Goal: Information Seeking & Learning: Understand process/instructions

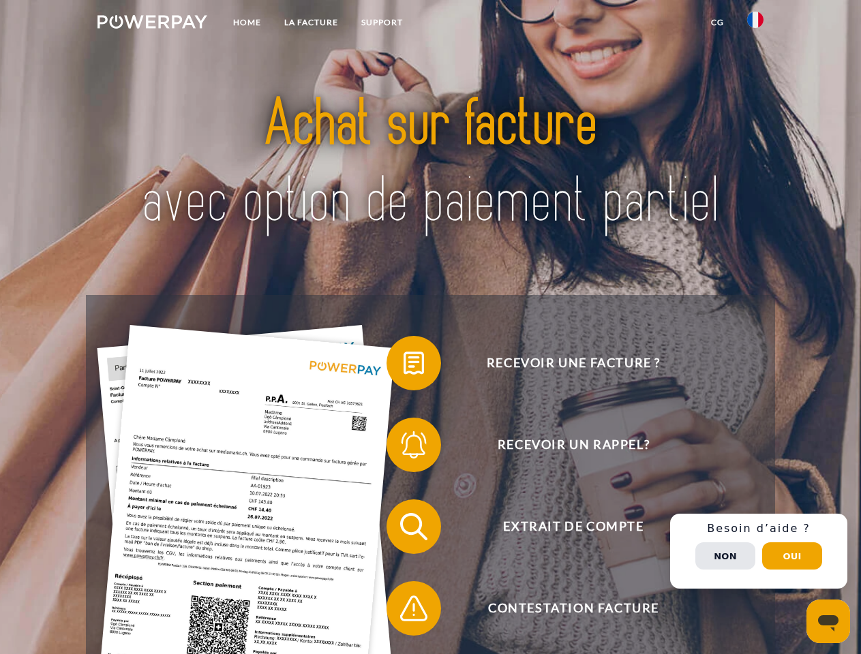
click at [152, 24] on img at bounding box center [152, 22] width 110 height 14
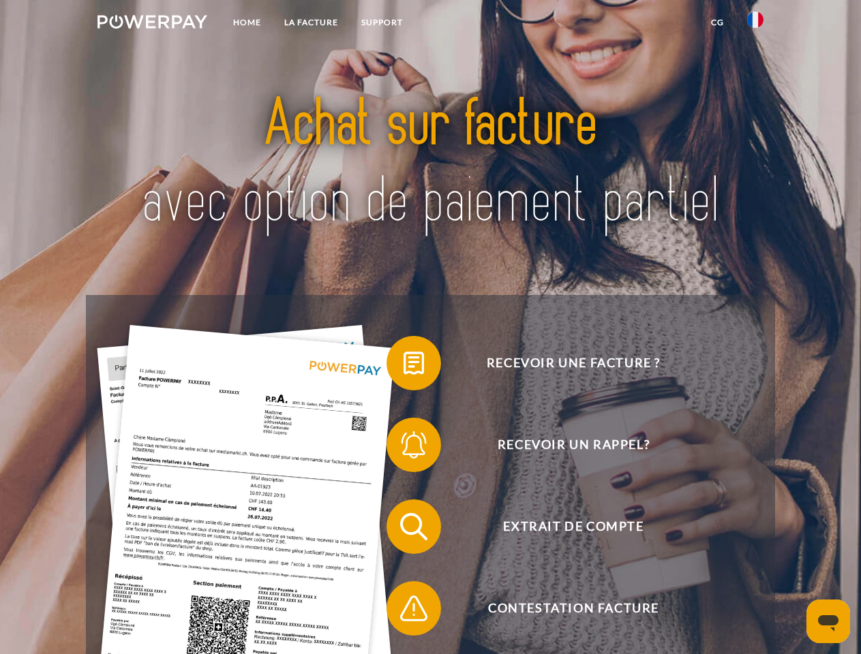
click at [755, 24] on img at bounding box center [755, 20] width 16 height 16
click at [717, 22] on link "CG" at bounding box center [717, 22] width 36 height 25
click at [403, 366] on span at bounding box center [393, 363] width 68 height 68
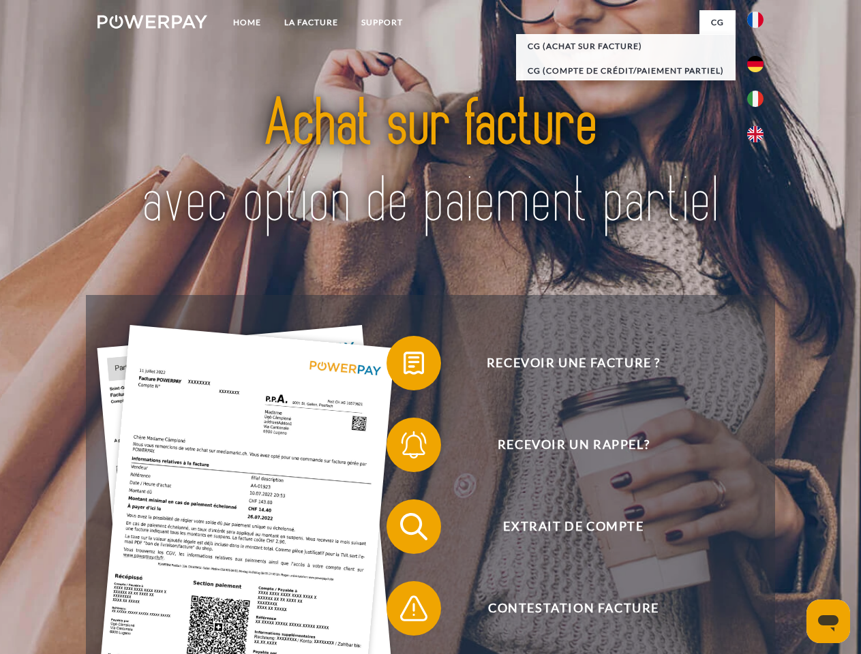
click at [403, 448] on span at bounding box center [393, 445] width 68 height 68
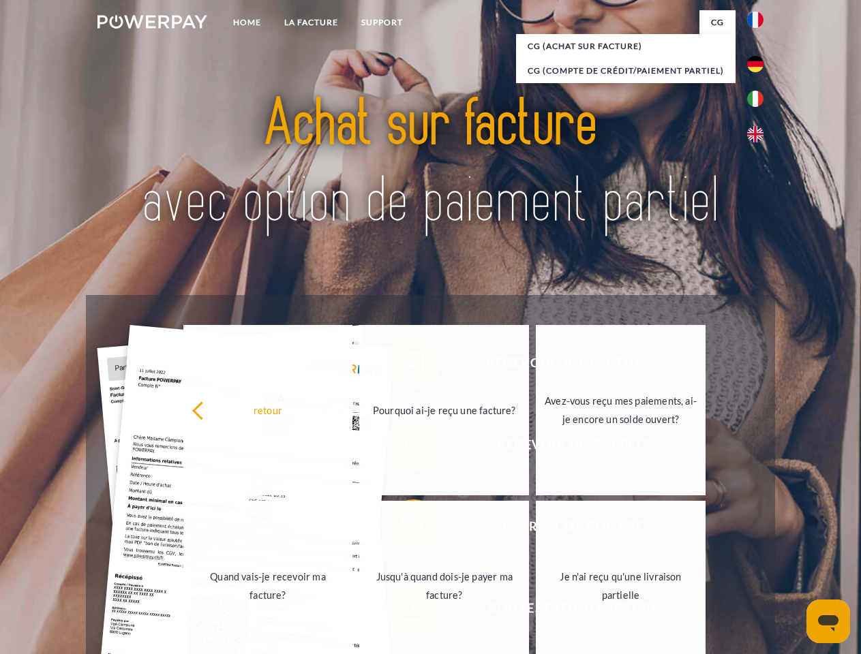
click at [403, 529] on link "Jusqu'à quand dois-je payer ma facture?" at bounding box center [444, 586] width 170 height 170
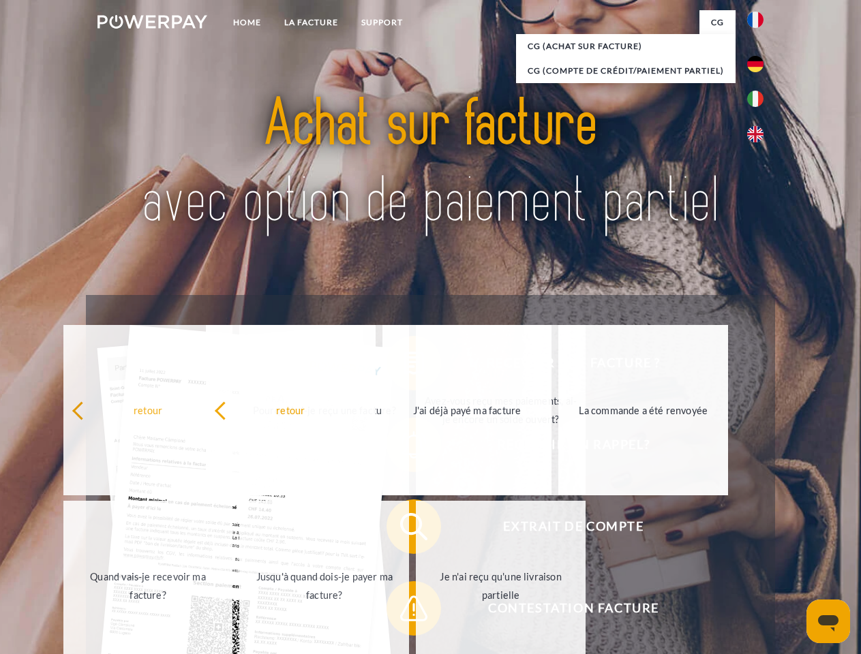
click at [403, 611] on span at bounding box center [393, 608] width 68 height 68
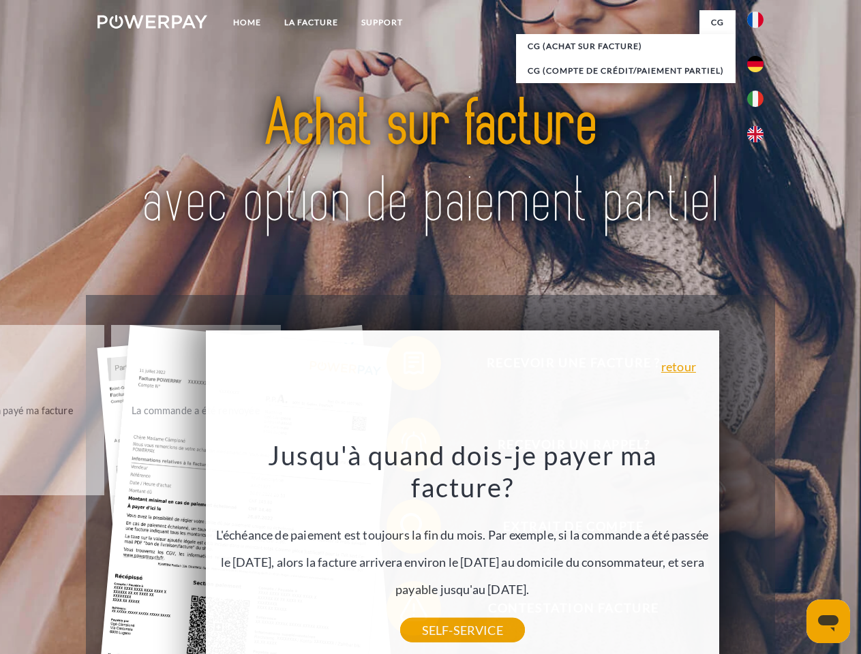
click at [758, 551] on div "Recevoir une facture ? Recevoir un rappel? Extrait de compte retour" at bounding box center [430, 567] width 688 height 545
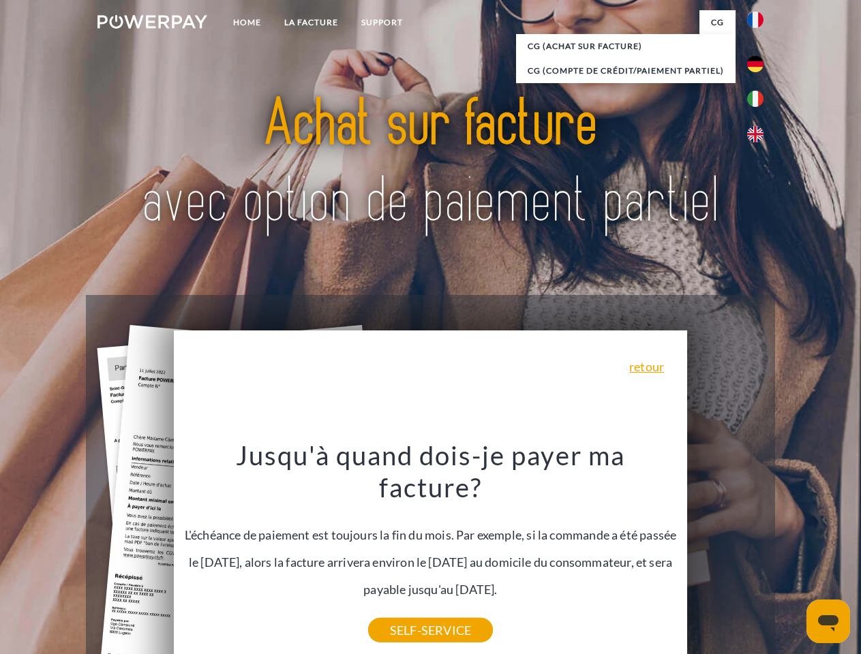
click at [725, 554] on span "Extrait de compte" at bounding box center [573, 526] width 334 height 55
click at [792, 556] on header "Home LA FACTURE Support" at bounding box center [430, 470] width 861 height 941
